Goal: Find specific page/section

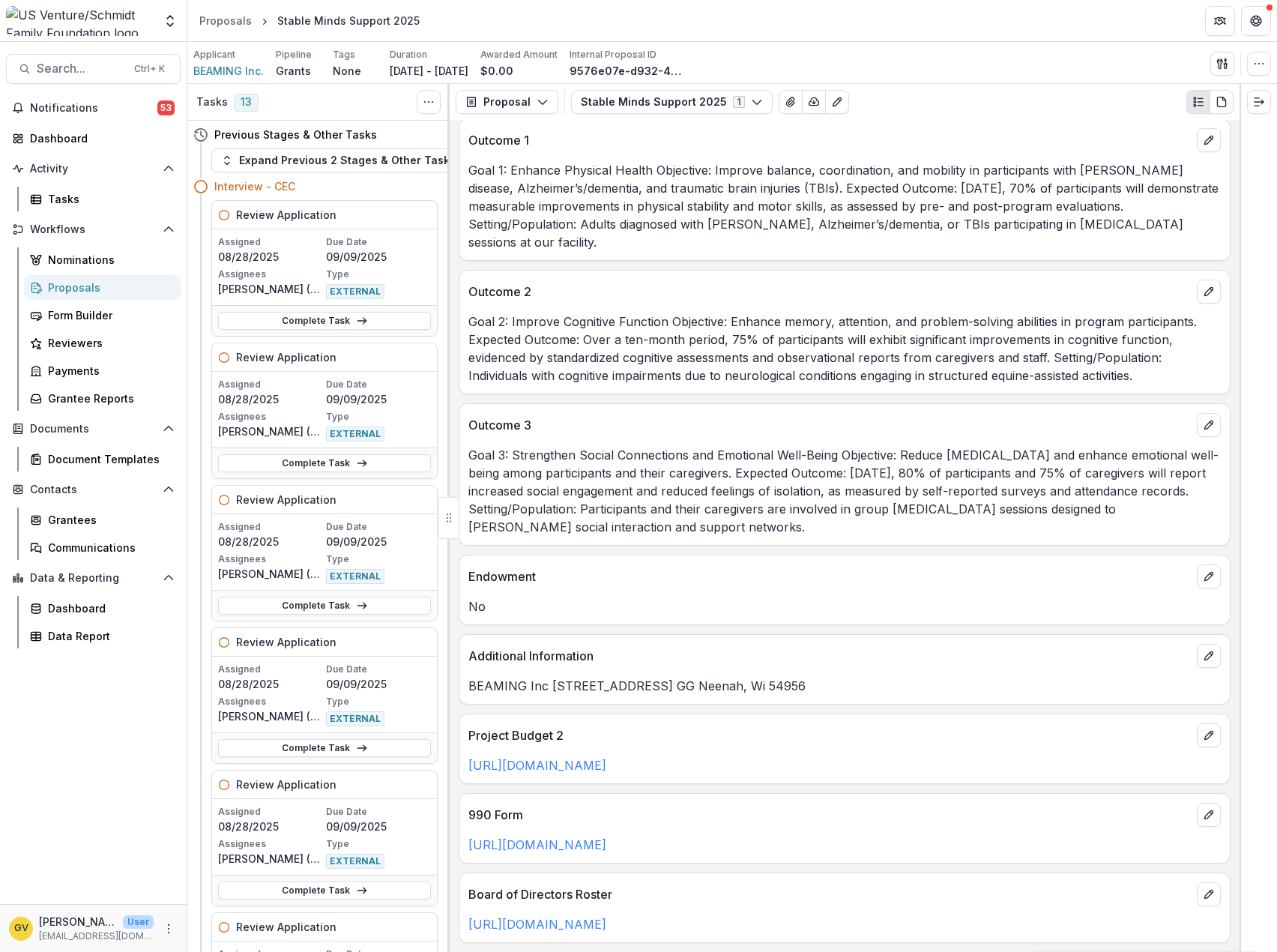
scroll to position [2206, 0]
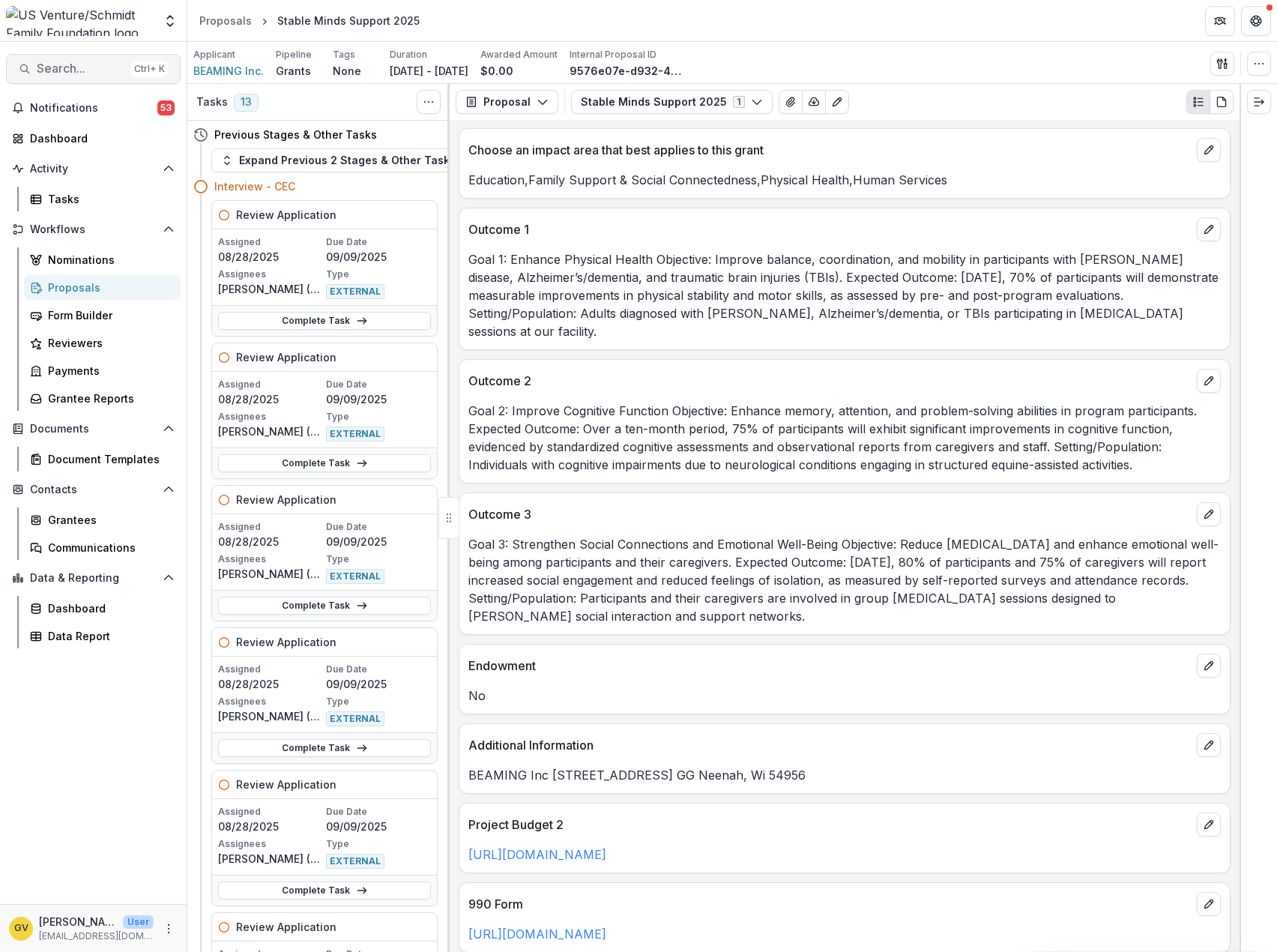
click at [45, 59] on button "Search... Ctrl + K" at bounding box center [93, 69] width 175 height 30
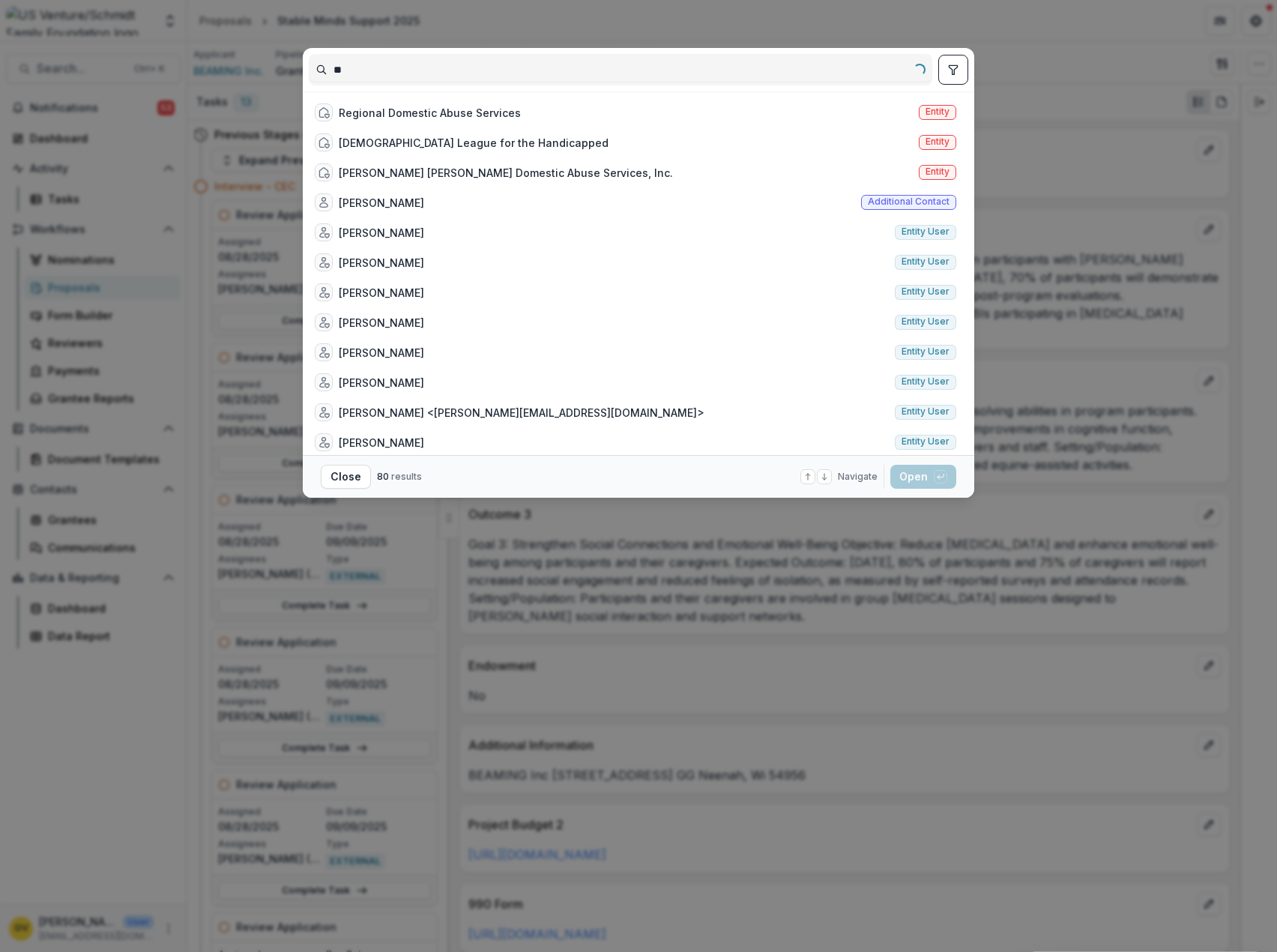
type input "*"
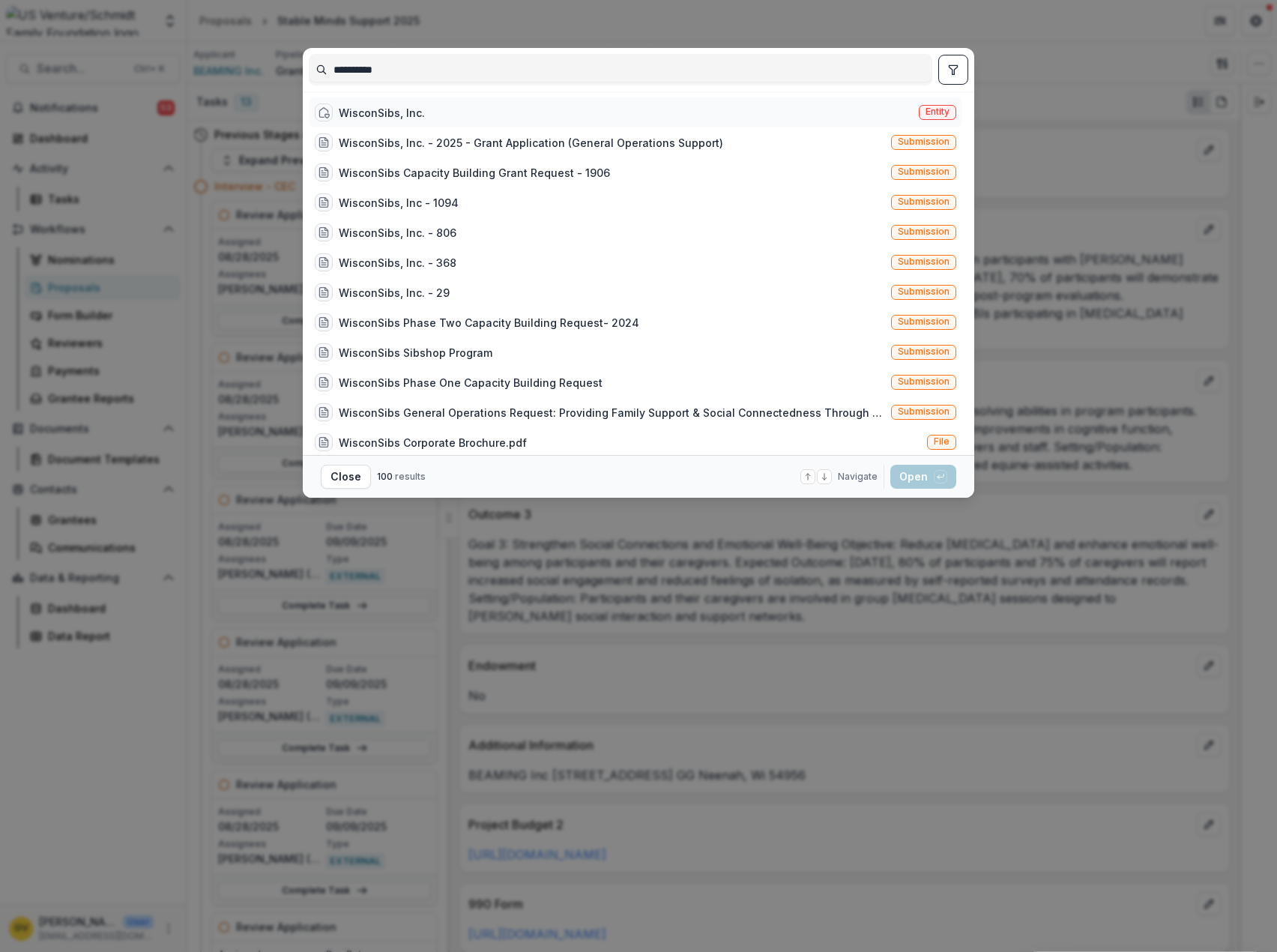
type input "**********"
click at [357, 111] on div "WisconSibs, Inc." at bounding box center [381, 112] width 86 height 16
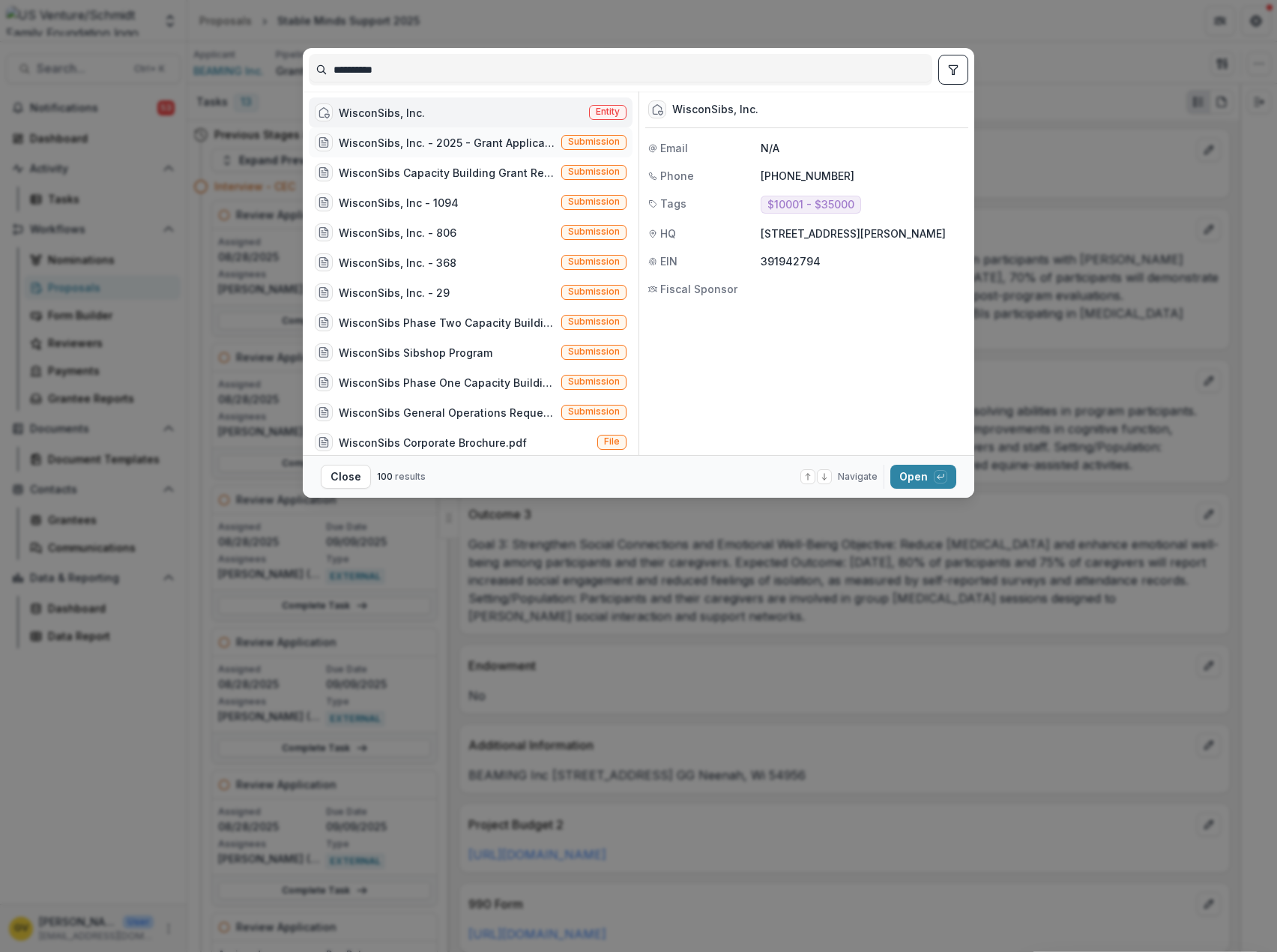
click at [397, 141] on div "WisconSibs, Inc. - 2025 - Grant Application (General Operations Support)" at bounding box center [447, 142] width 216 height 16
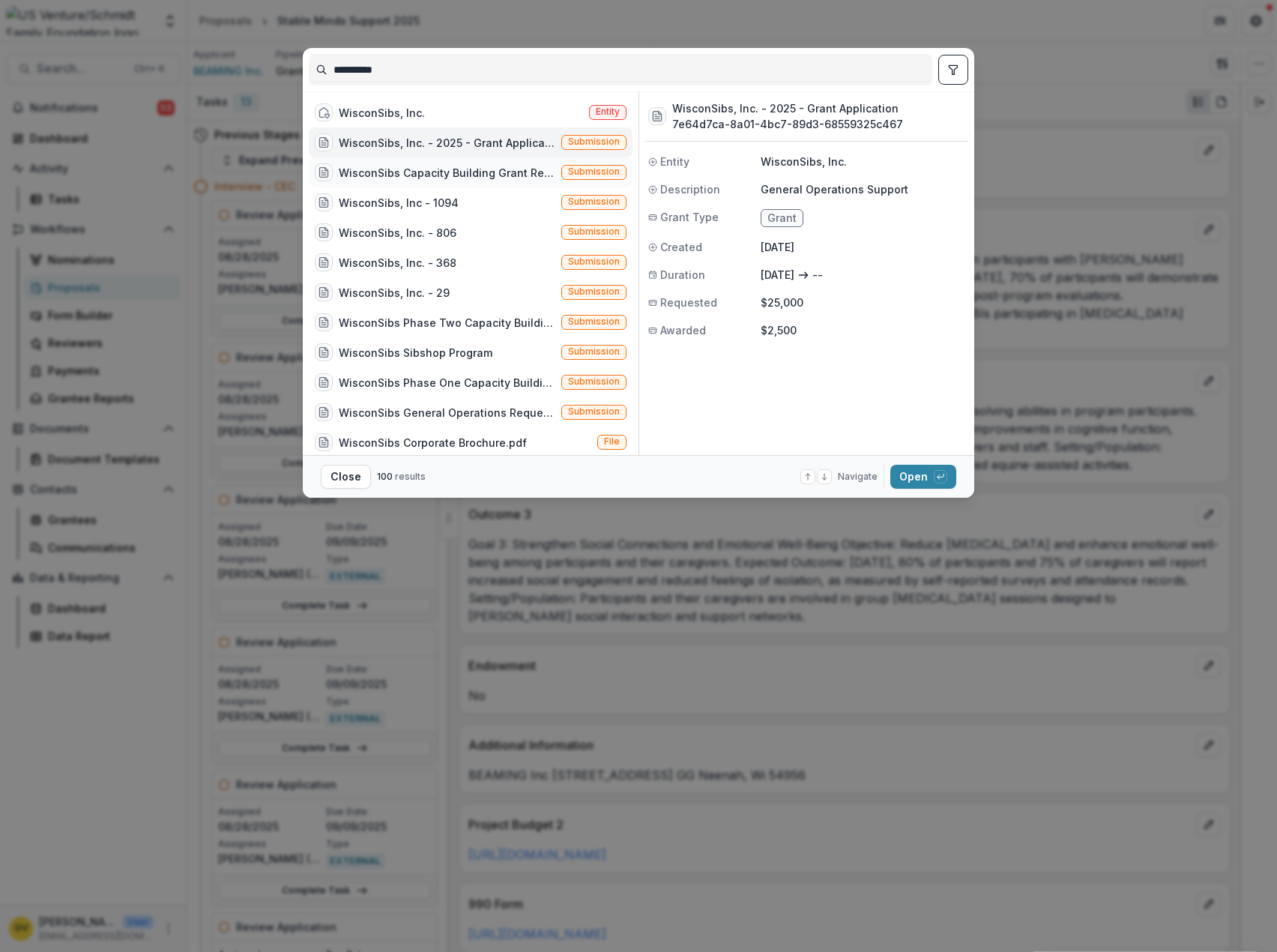
click at [399, 176] on div "WisconSibs Capacity Building Grant Request - 1906" at bounding box center [447, 173] width 216 height 16
click at [384, 201] on div "WisconSibs, Inc - 1094" at bounding box center [398, 202] width 120 height 16
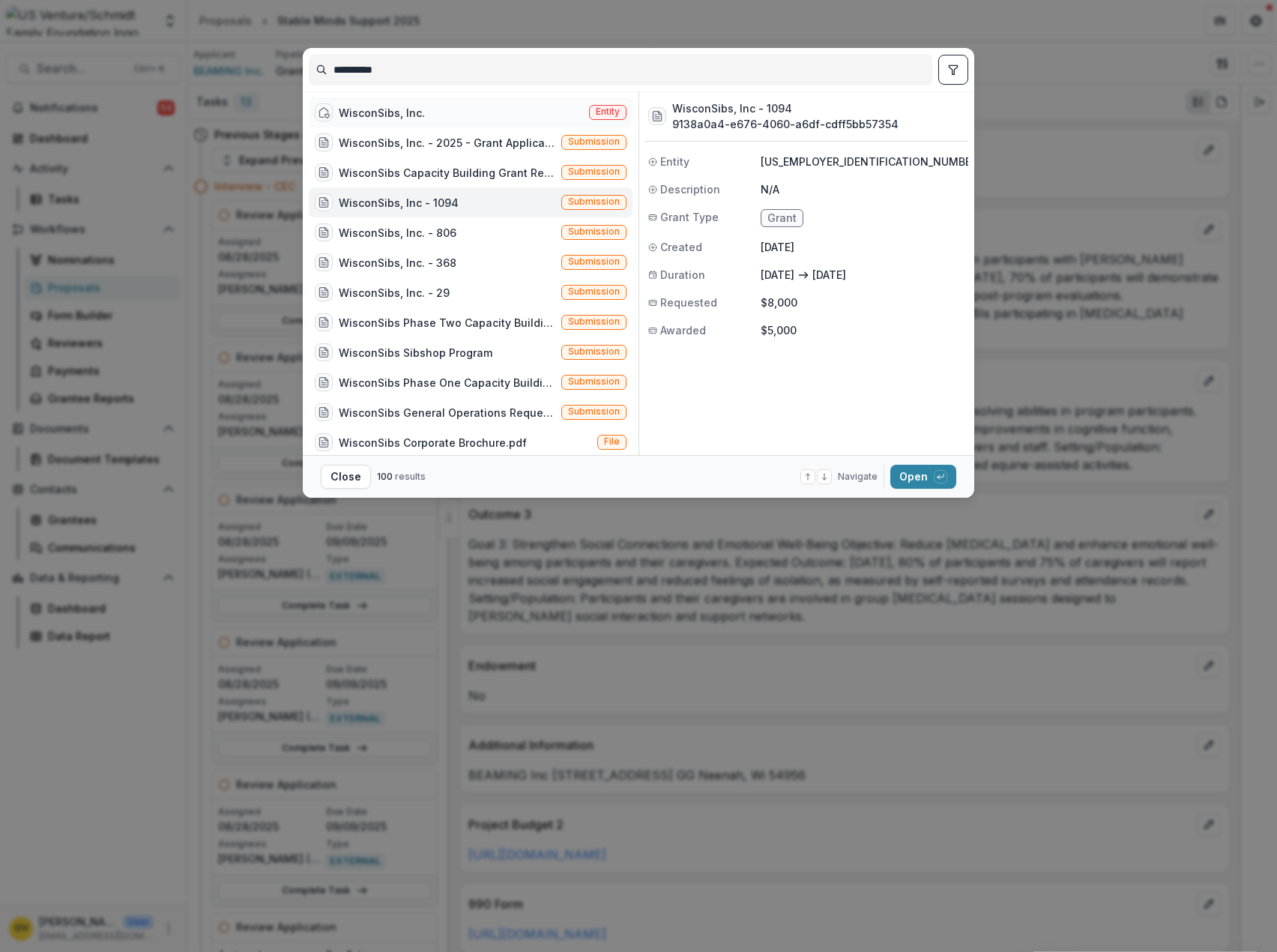
click at [364, 115] on div "WisconSibs, Inc." at bounding box center [381, 112] width 86 height 16
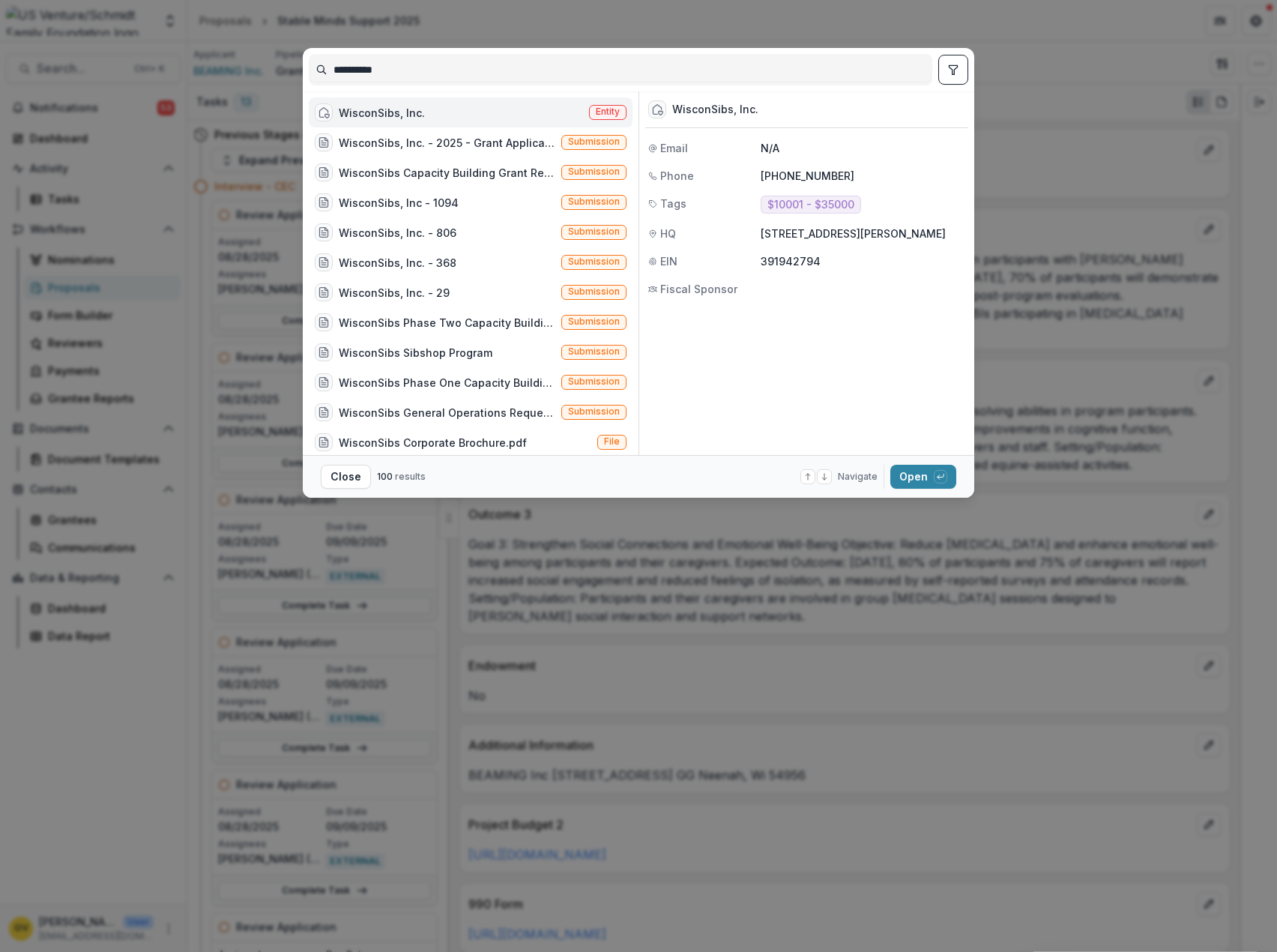
click at [362, 115] on div "WisconSibs, Inc." at bounding box center [381, 112] width 86 height 16
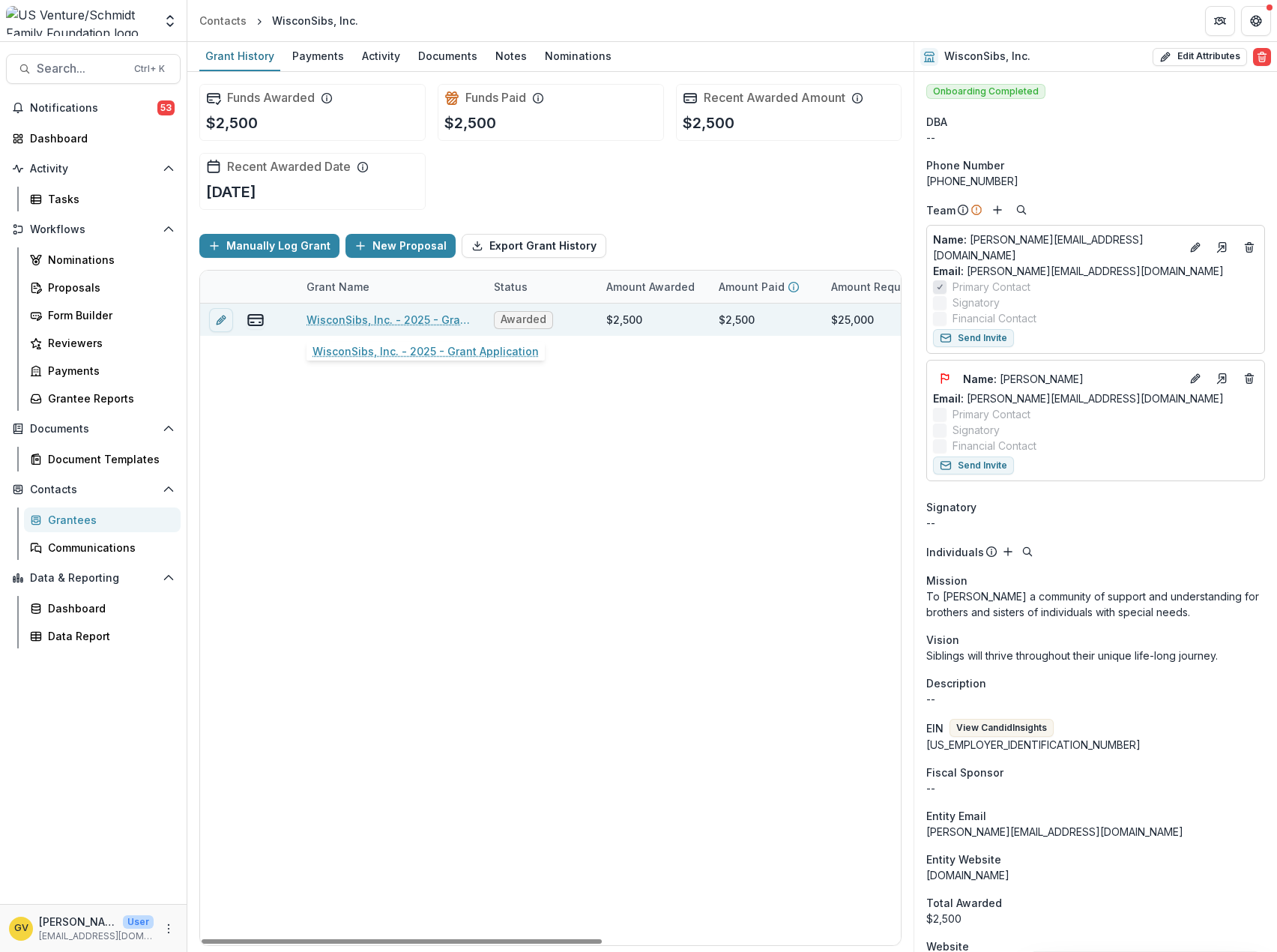
click at [342, 317] on link "WisconSibs, Inc. - 2025 - Grant Application" at bounding box center [390, 320] width 169 height 16
